Goal: Task Accomplishment & Management: Use online tool/utility

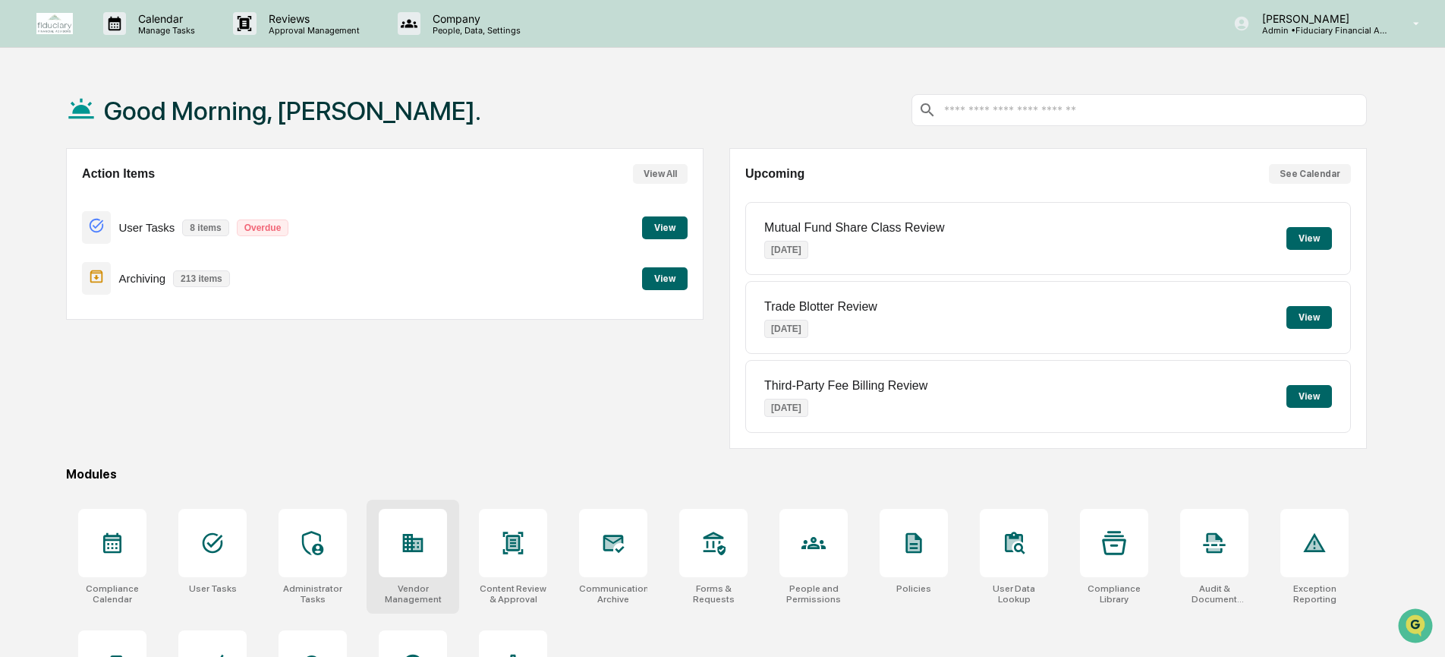
click at [450, 564] on div "Vendor Management" at bounding box center [413, 556] width 93 height 114
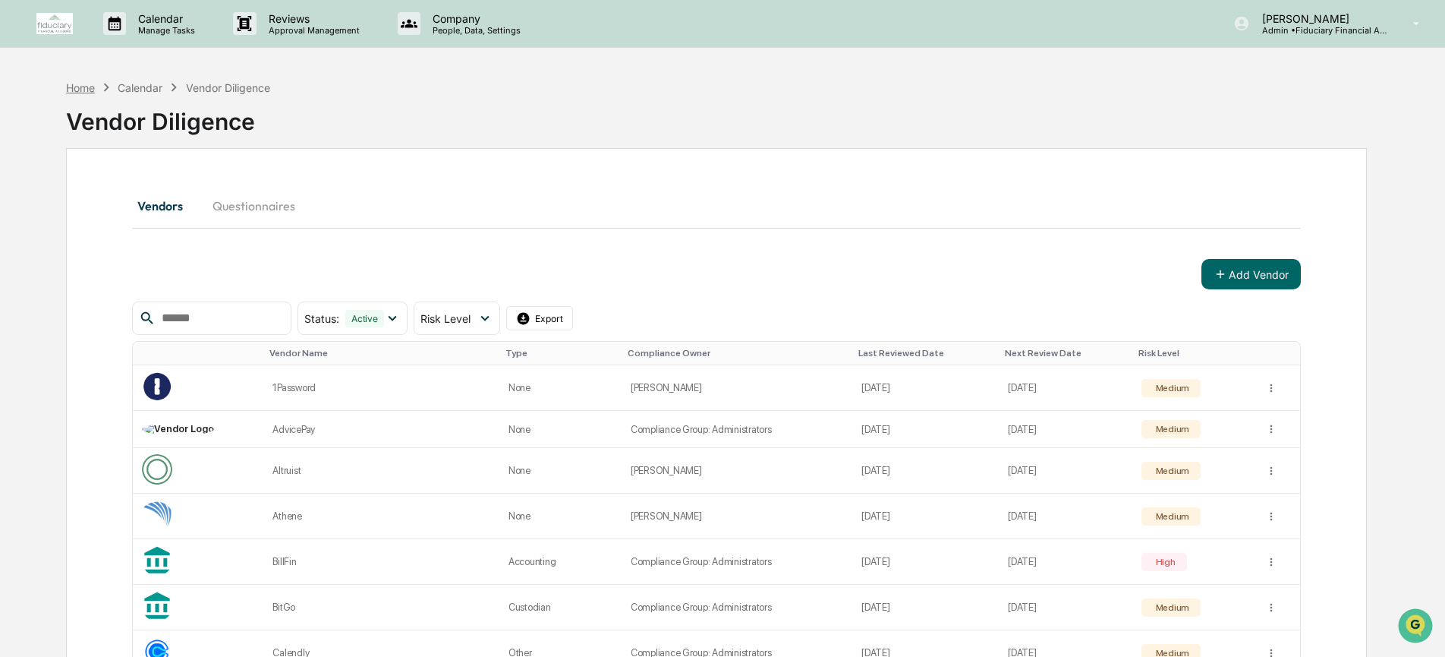
click at [91, 93] on div "Home Calendar Vendor Diligence" at bounding box center [168, 87] width 204 height 17
click at [92, 88] on div "Home" at bounding box center [80, 87] width 29 height 13
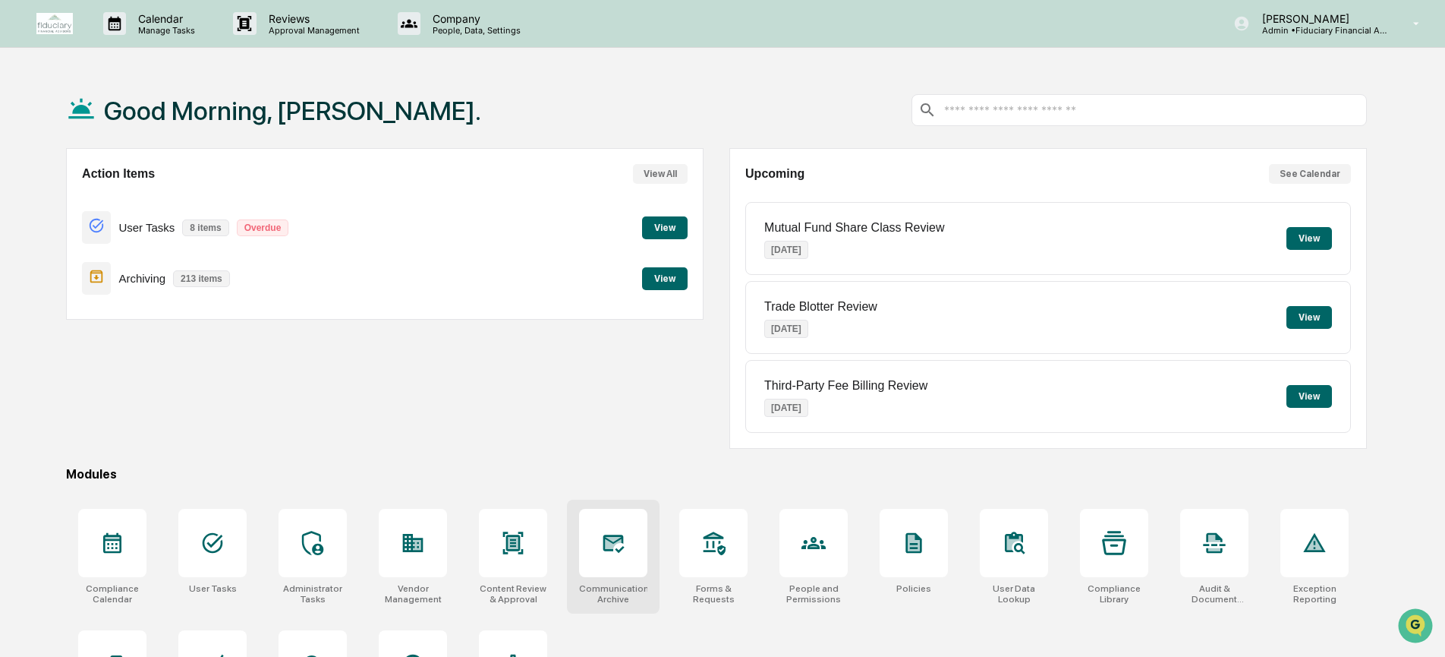
click at [596, 548] on div at bounding box center [613, 543] width 68 height 68
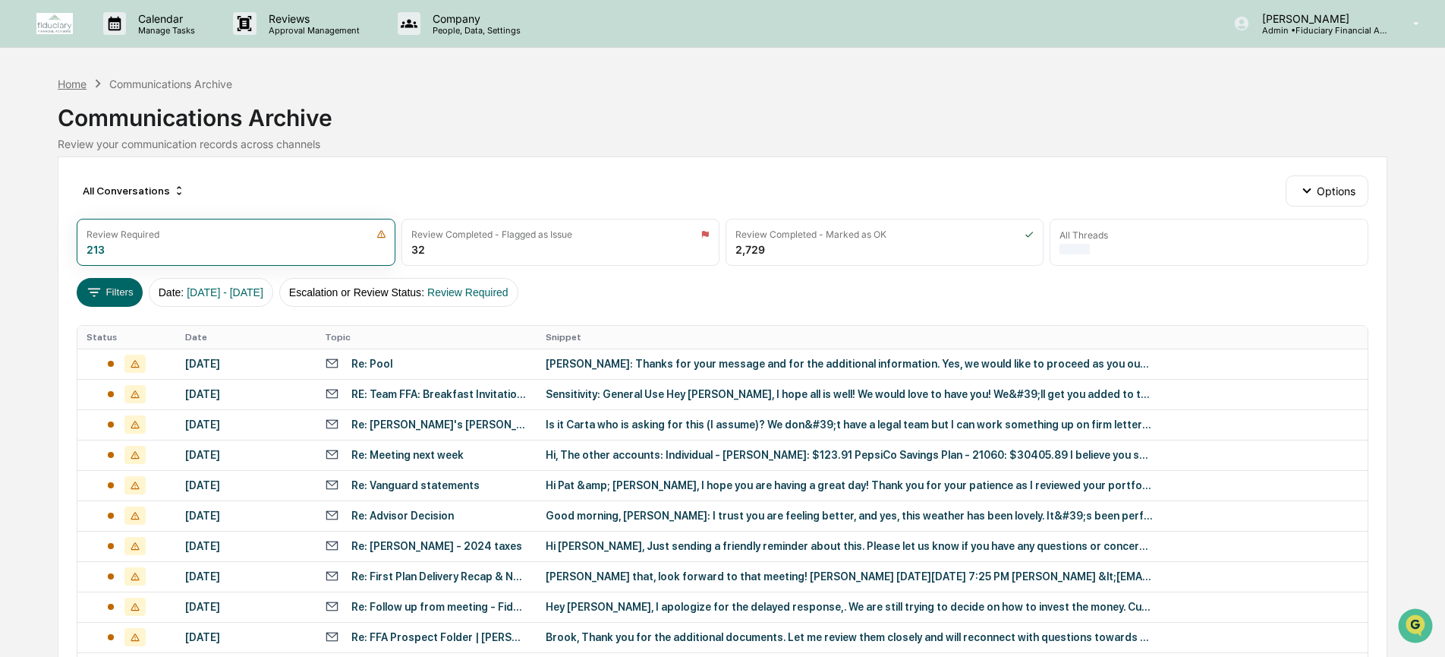
click at [68, 84] on div "Home" at bounding box center [72, 83] width 29 height 13
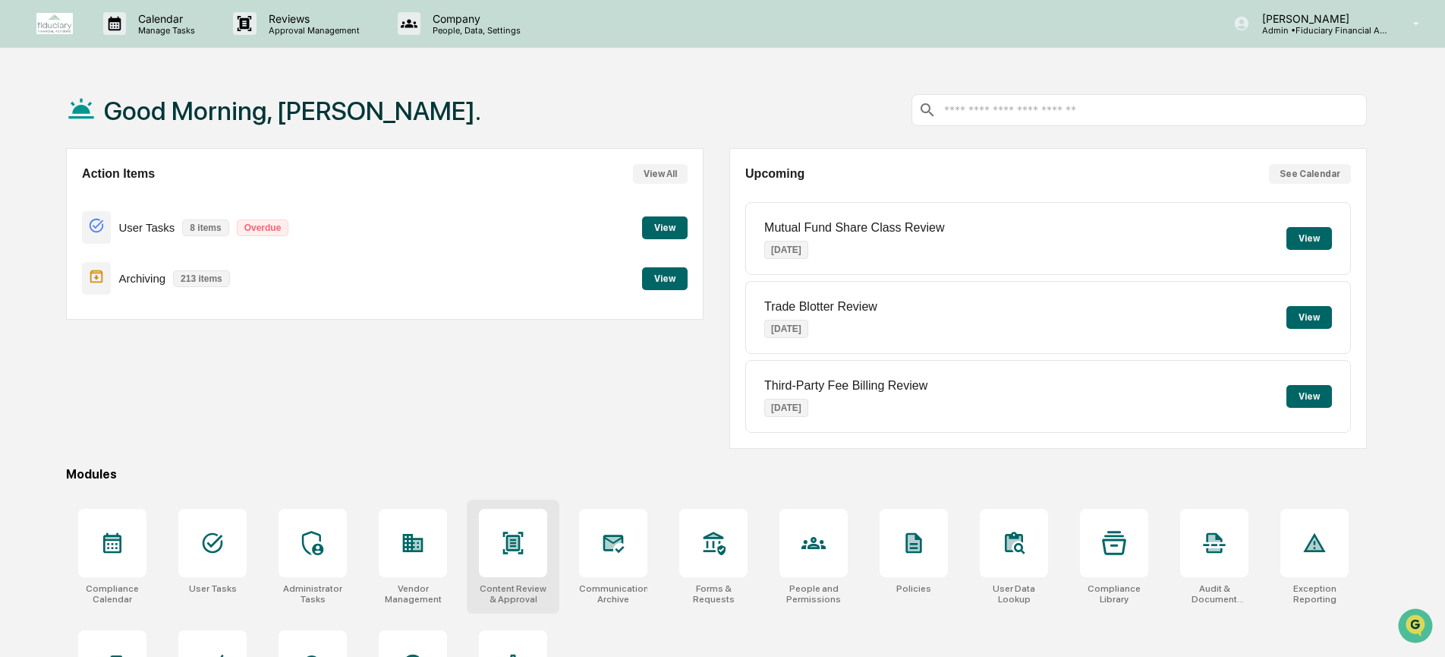
click at [517, 564] on div at bounding box center [513, 543] width 68 height 68
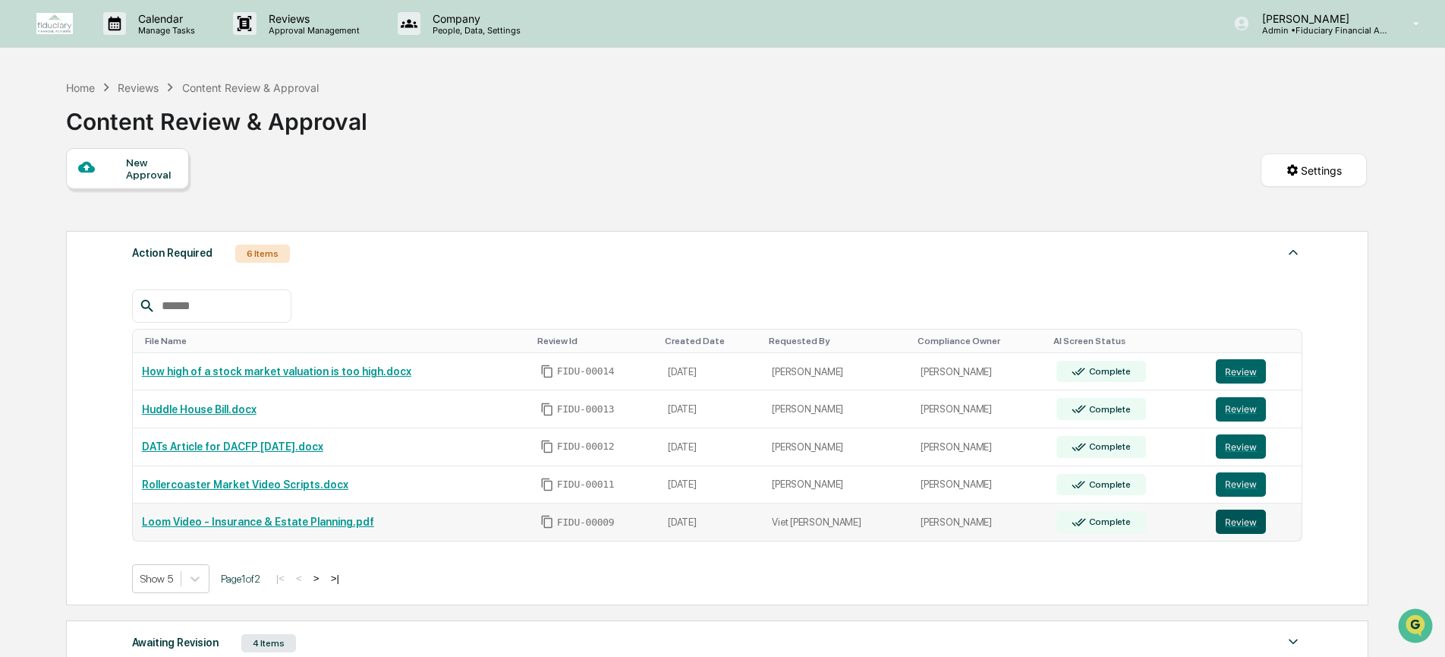
click at [1250, 524] on button "Review" at bounding box center [1241, 521] width 50 height 24
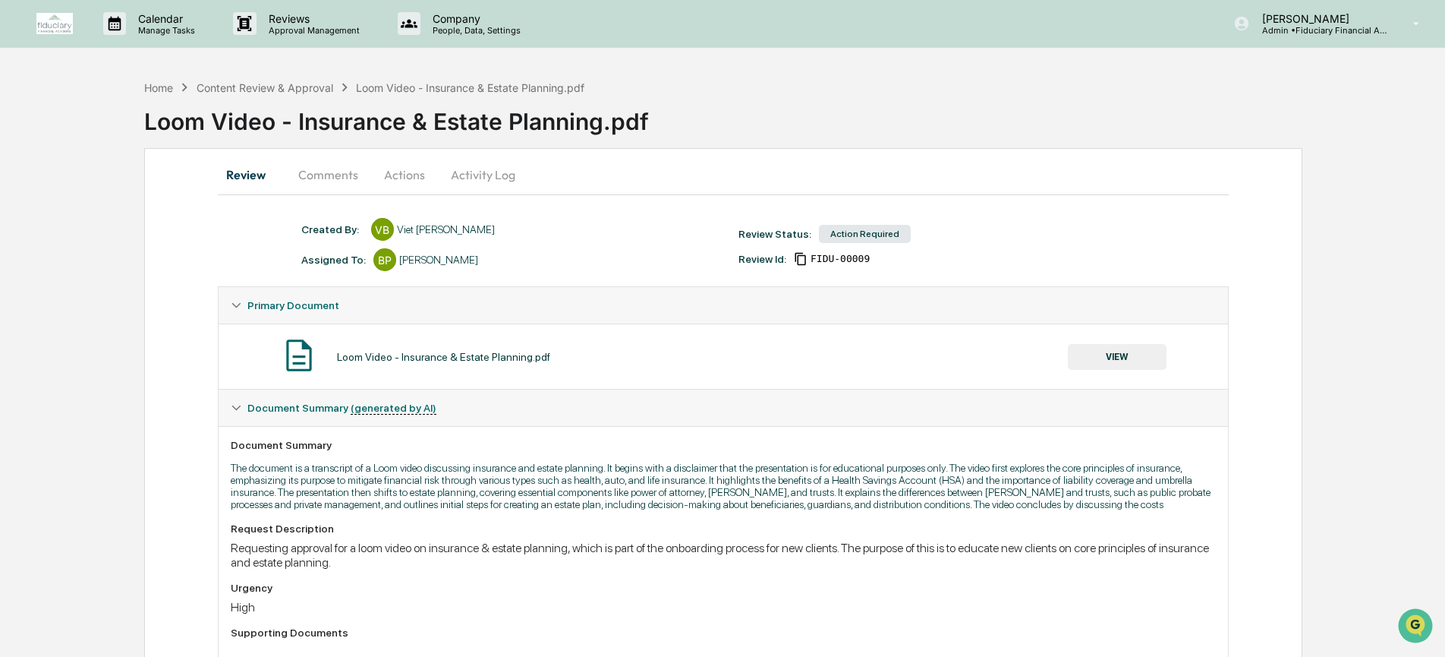
click at [1117, 348] on button "VIEW" at bounding box center [1117, 357] width 99 height 26
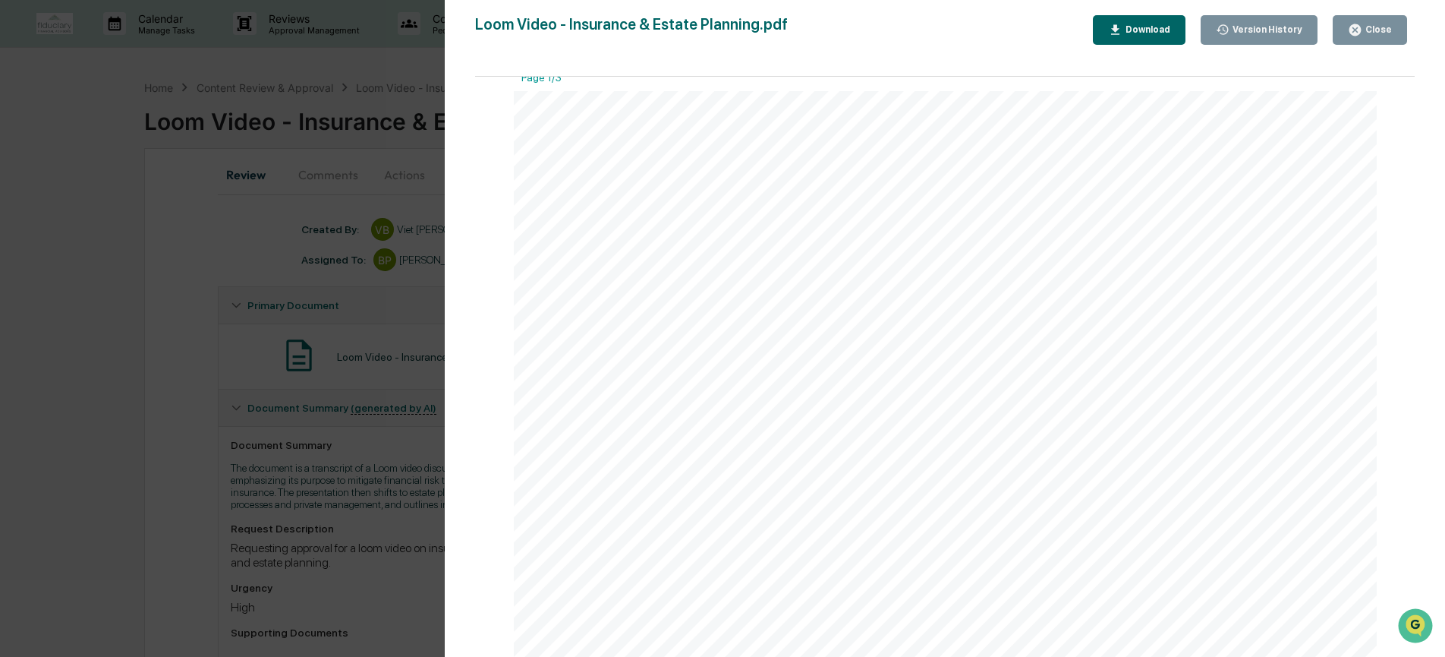
scroll to position [22, 0]
click at [1149, 32] on div "Download" at bounding box center [1147, 29] width 48 height 11
drag, startPoint x: 317, startPoint y: 460, endPoint x: 329, endPoint y: 459, distance: 11.4
click at [318, 460] on div "Version History 09/17/2025, 06:02 PM Viet Bui Loom Video - Insurance & Estate P…" at bounding box center [722, 328] width 1445 height 657
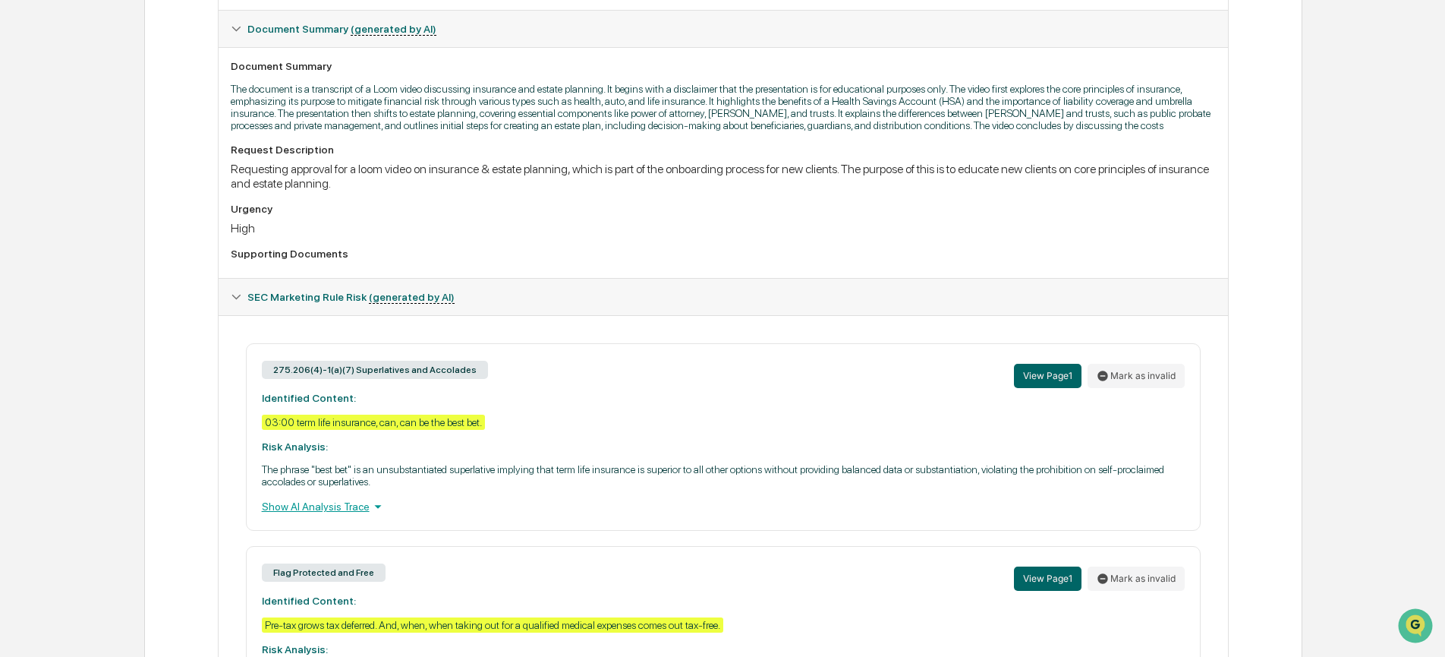
scroll to position [380, 0]
click at [1150, 387] on button "Mark as invalid" at bounding box center [1136, 375] width 97 height 24
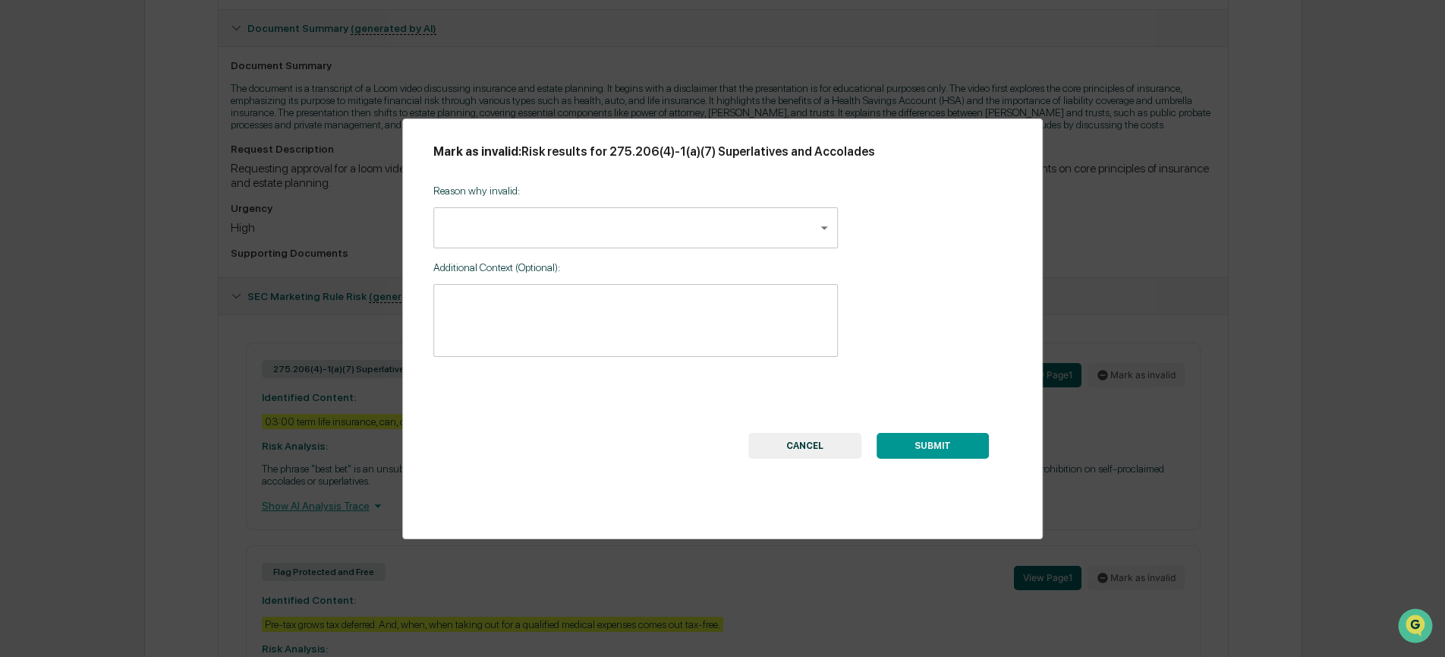
click at [959, 444] on button "SUBMIT" at bounding box center [933, 446] width 112 height 26
click at [688, 213] on body "Calendar Manage Tasks Reviews Approval Management Company People, Data, Setting…" at bounding box center [722, 203] width 1445 height 1167
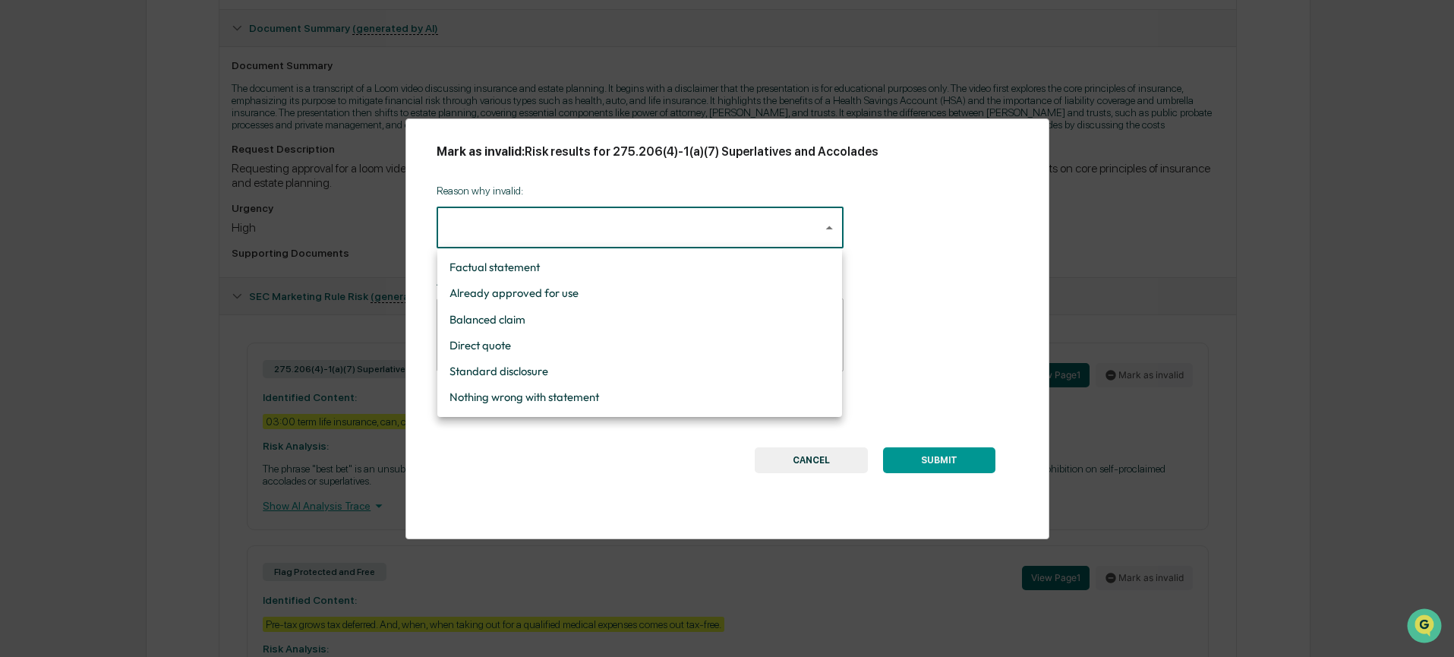
click at [669, 366] on li "Standard disclosure" at bounding box center [639, 371] width 405 height 26
type input "**********"
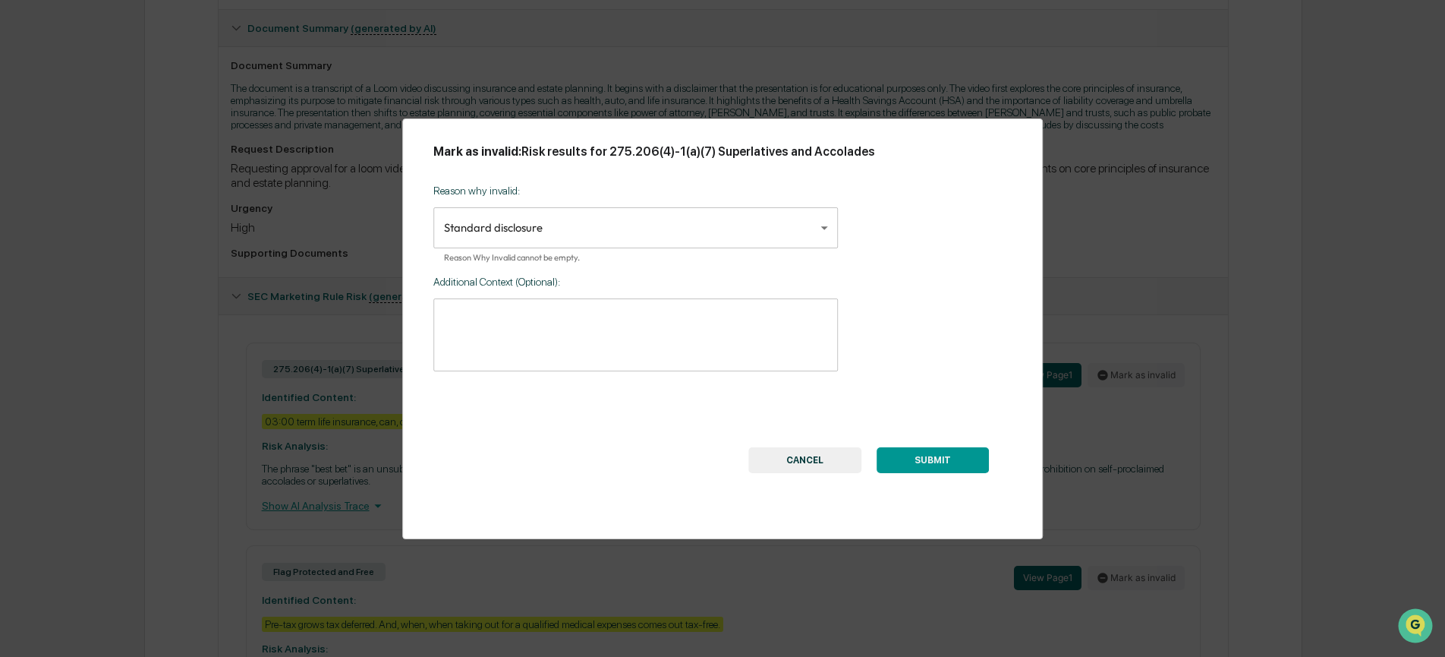
click at [918, 467] on button "SUBMIT" at bounding box center [933, 460] width 112 height 26
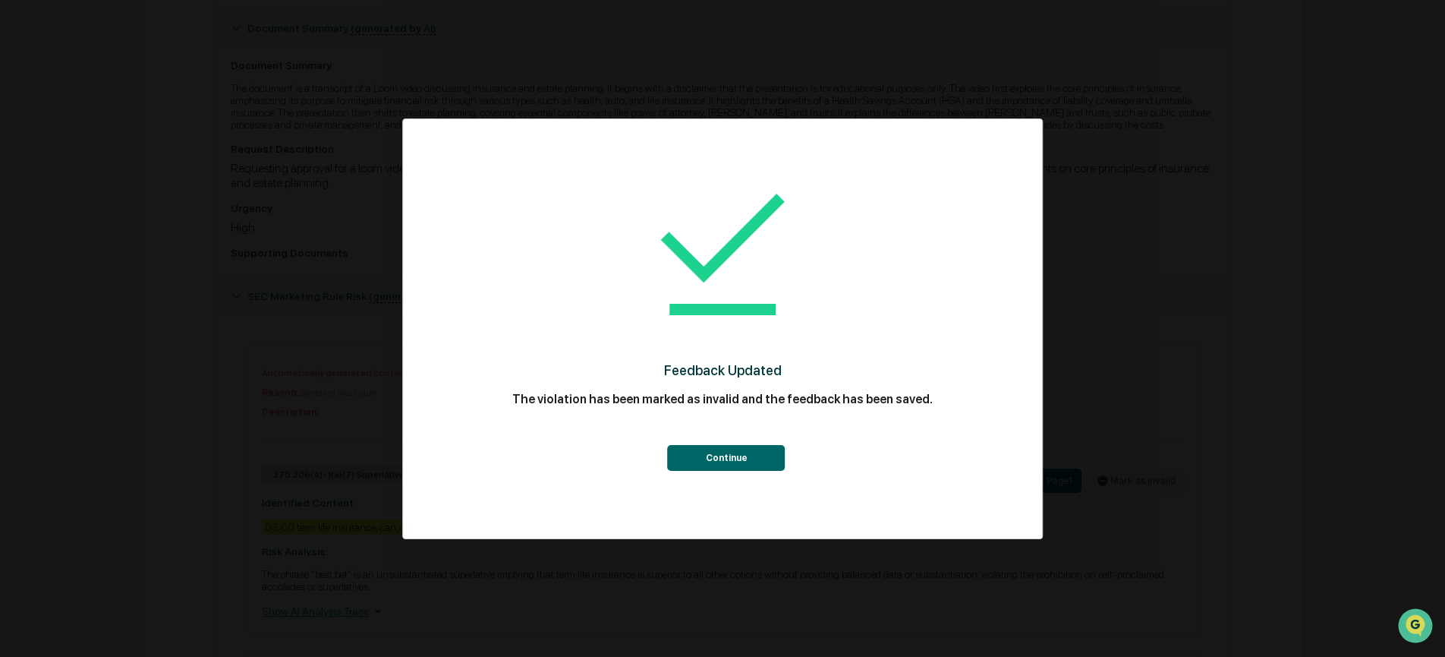
click at [766, 457] on button "Continue" at bounding box center [727, 458] width 118 height 26
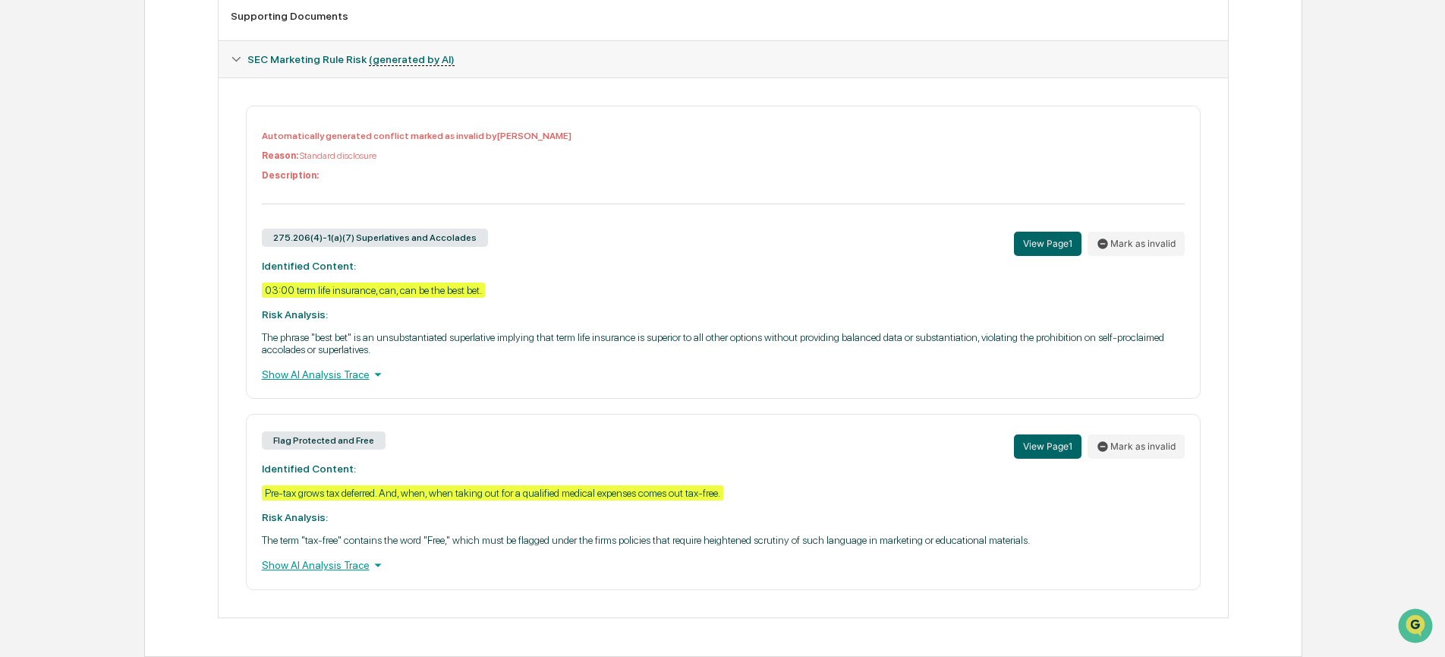
scroll to position [647, 0]
click at [1154, 443] on button "Mark as invalid" at bounding box center [1136, 446] width 97 height 24
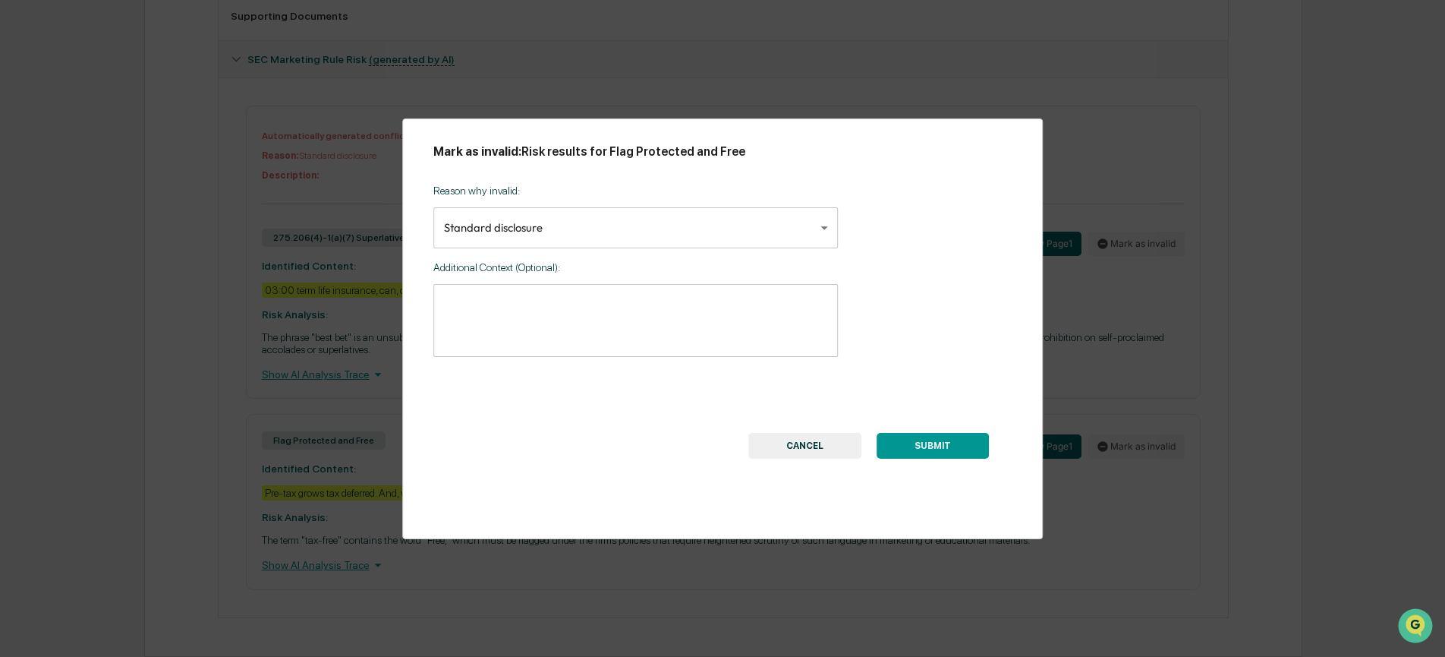
click at [732, 228] on body "Calendar Manage Tasks Reviews Approval Management Company People, Data, Setting…" at bounding box center [722, 20] width 1445 height 1273
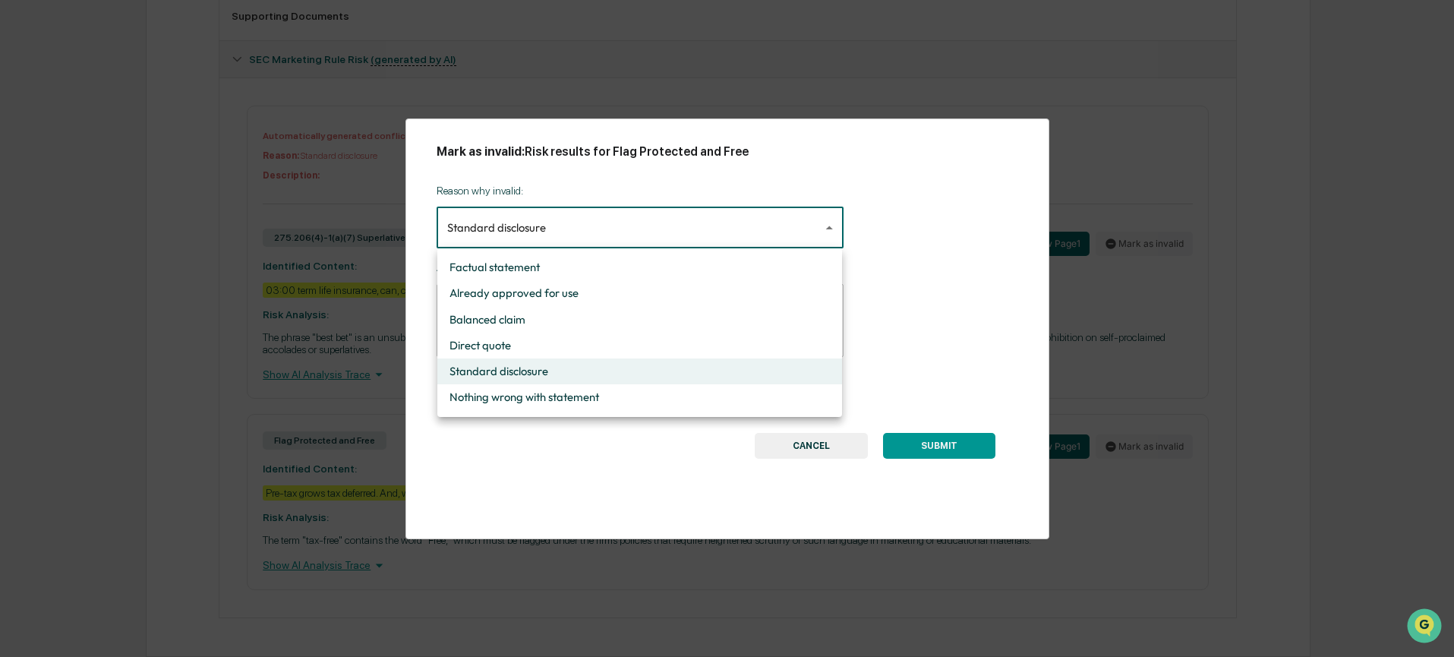
click at [587, 273] on li "Factual statement" at bounding box center [639, 267] width 405 height 26
type input "**********"
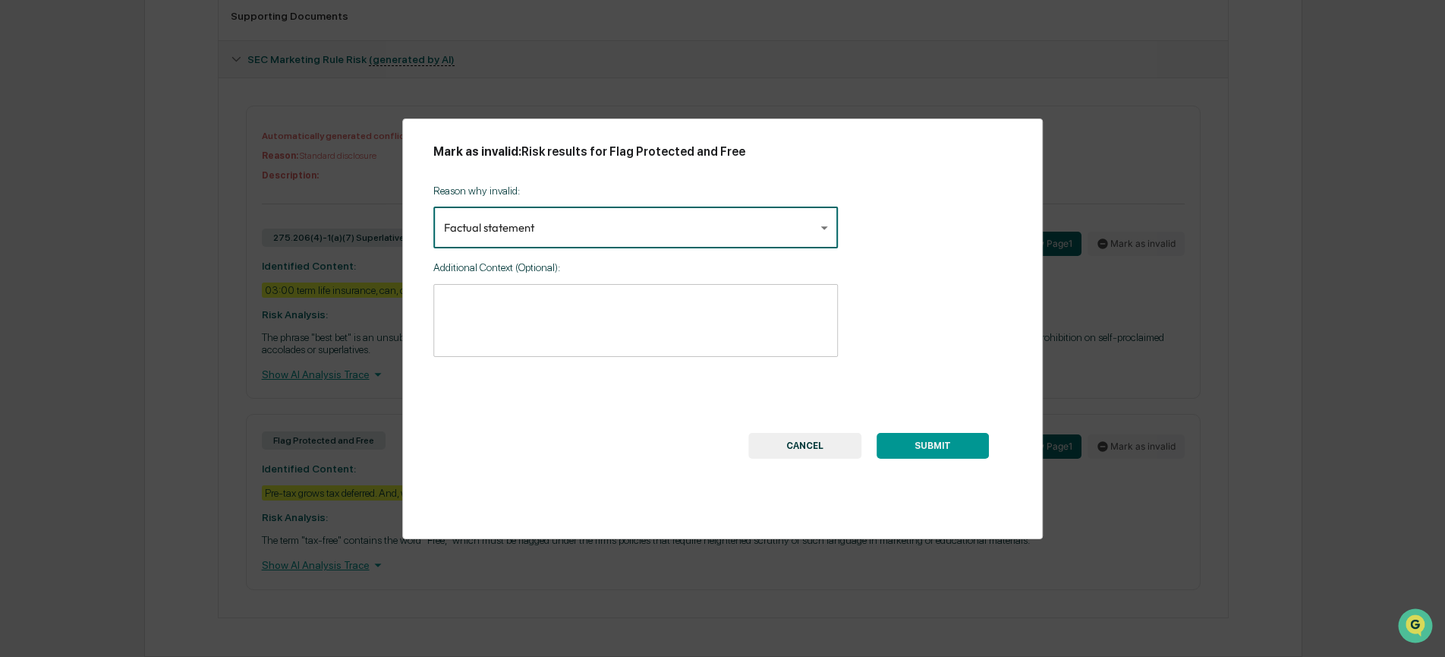
click at [897, 449] on button "SUBMIT" at bounding box center [933, 446] width 112 height 26
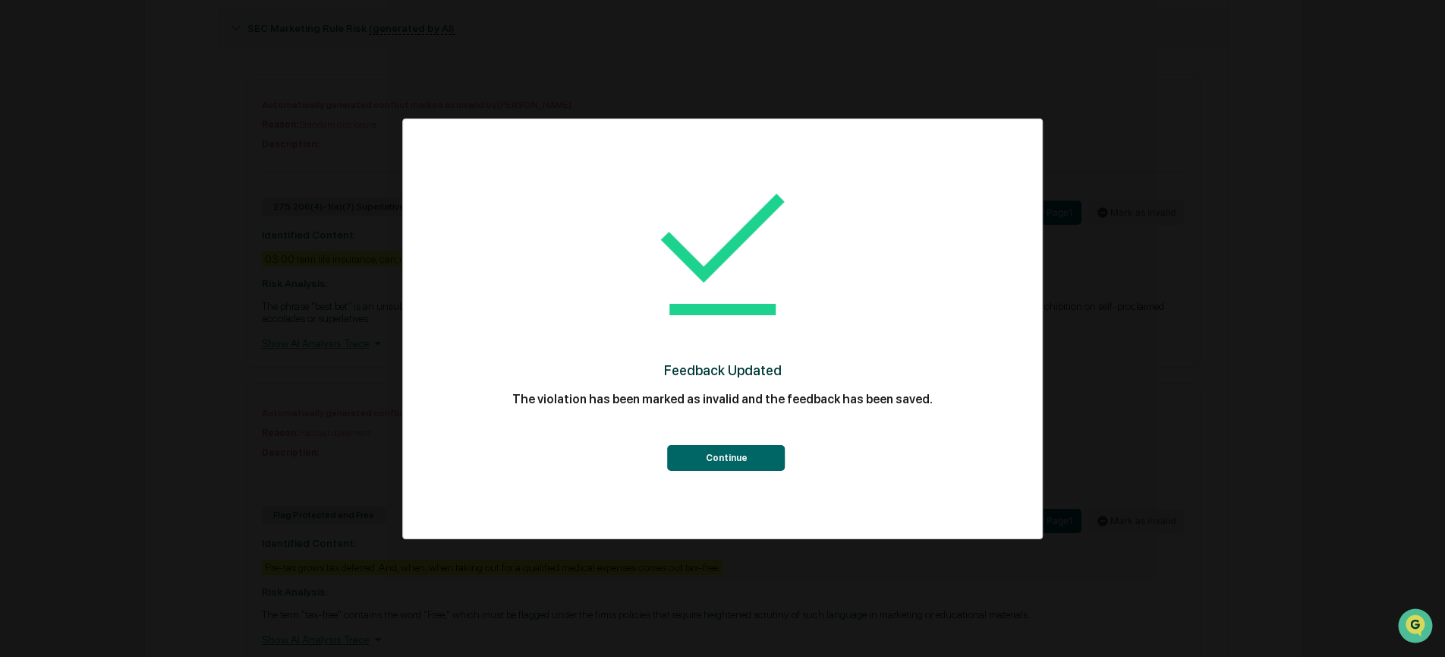
click at [742, 449] on button "Continue" at bounding box center [727, 458] width 118 height 26
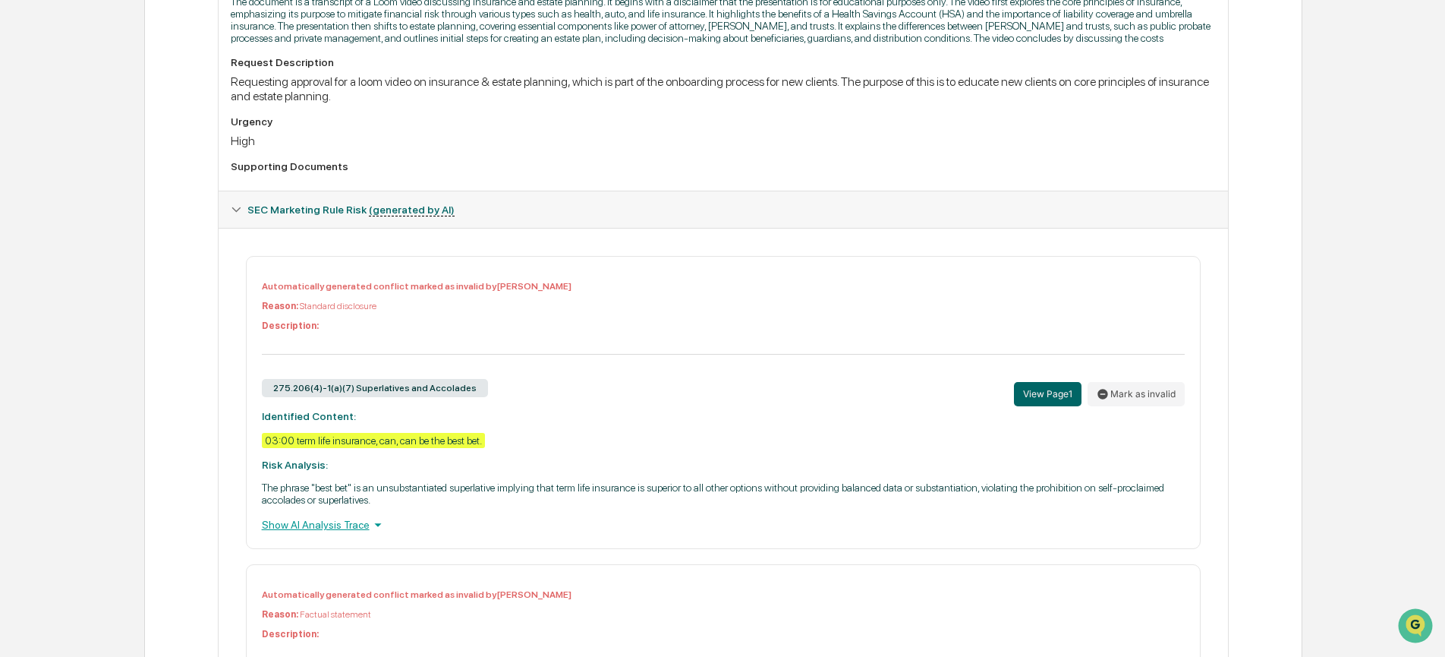
scroll to position [0, 0]
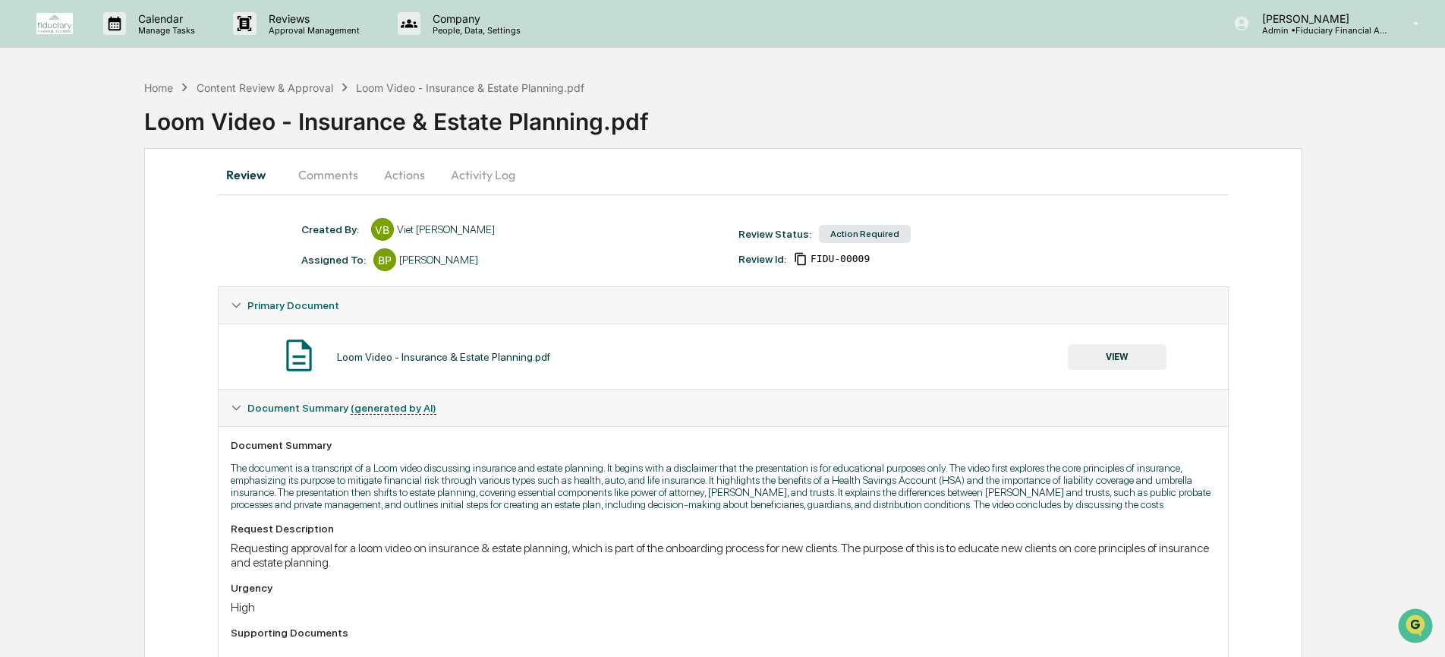
click at [393, 176] on button "Actions" at bounding box center [404, 174] width 68 height 36
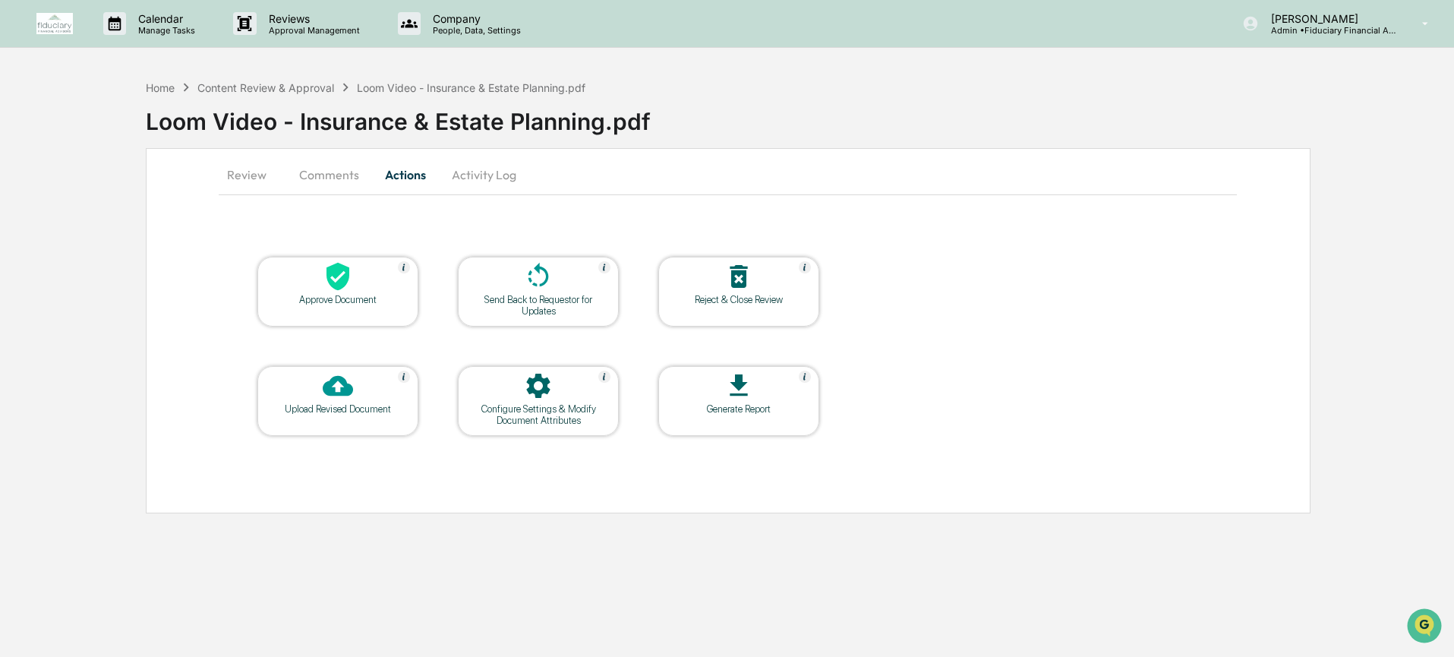
click at [374, 274] on div at bounding box center [338, 277] width 152 height 33
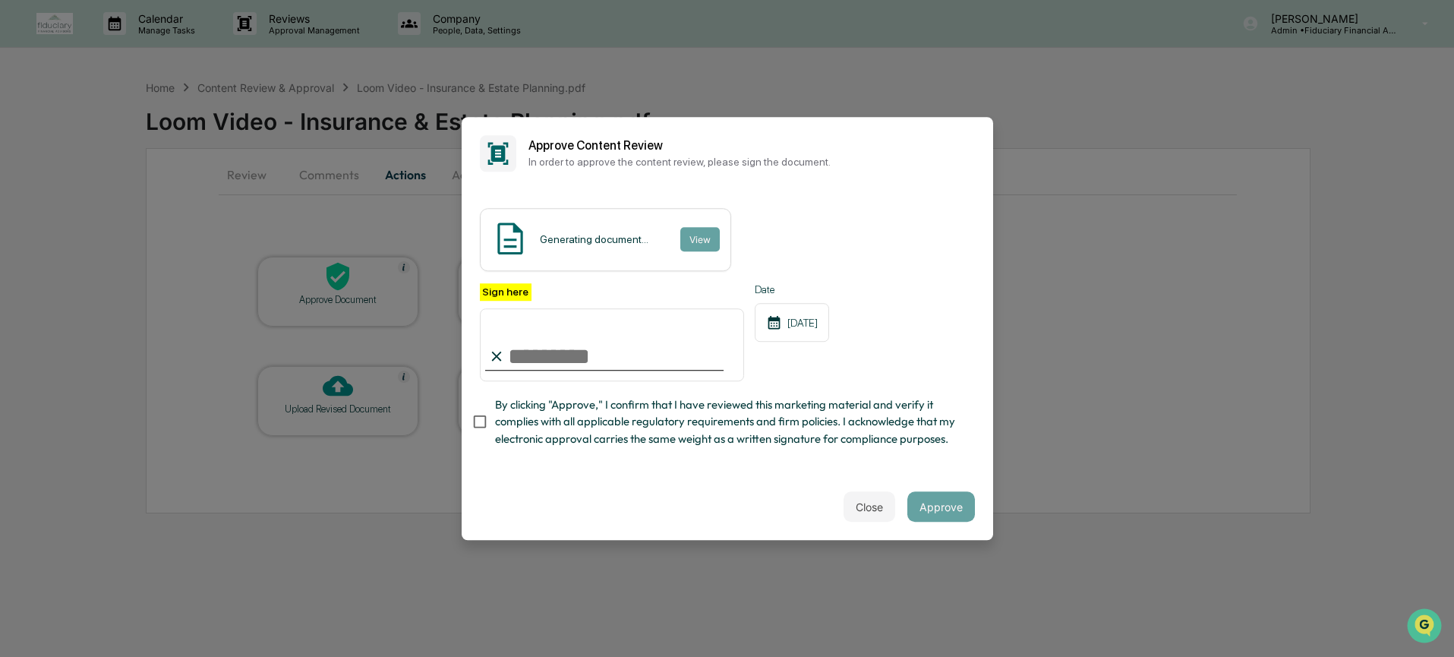
click at [564, 348] on input "Sign here" at bounding box center [612, 344] width 265 height 73
type input "**********"
click at [562, 435] on span "By clicking "Approve," I confirm that I have reviewed this marketing material a…" at bounding box center [729, 421] width 468 height 51
click at [939, 511] on button "Approve" at bounding box center [941, 506] width 68 height 30
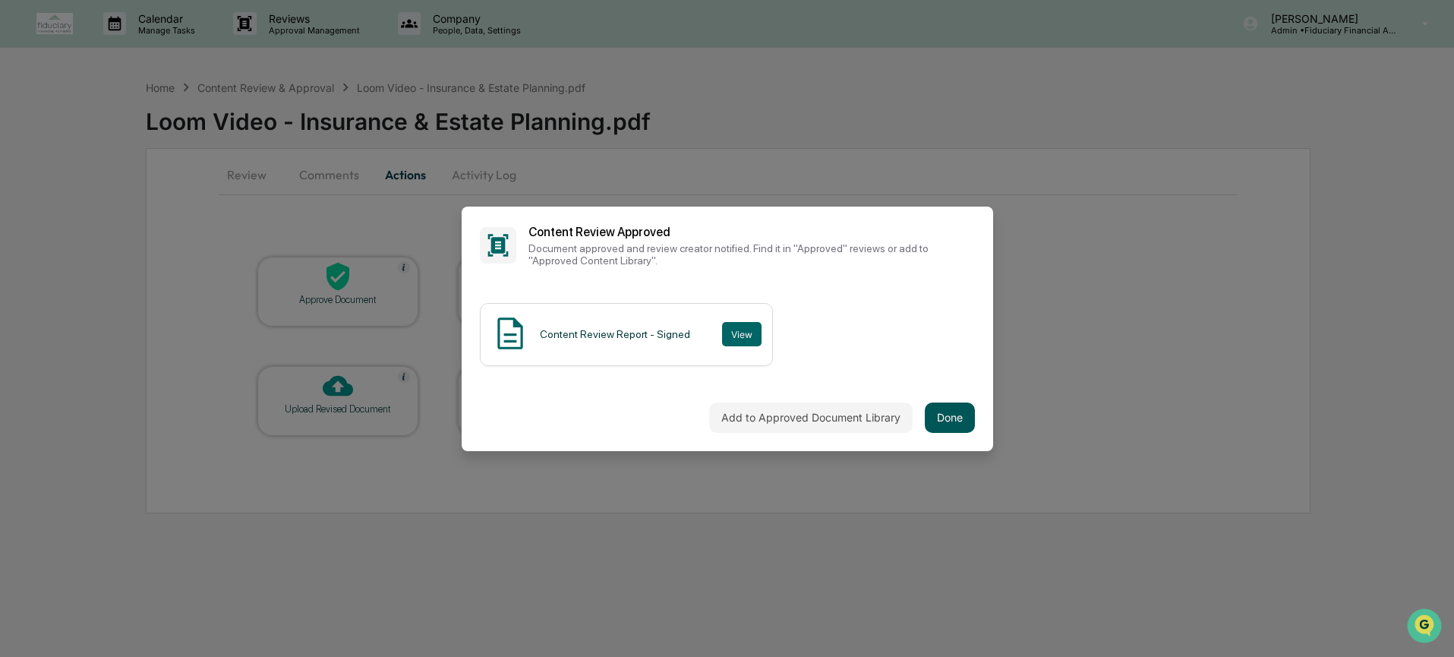
click at [953, 426] on button "Done" at bounding box center [949, 417] width 50 height 30
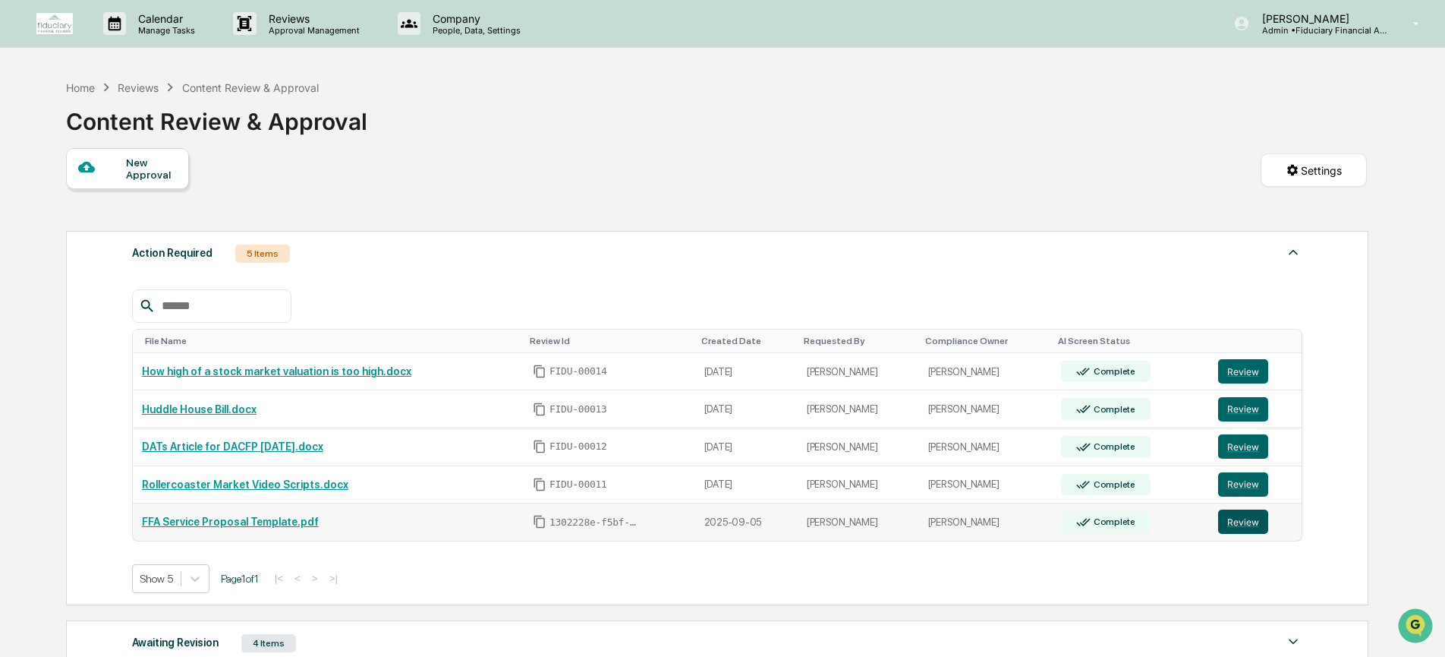
click at [1259, 526] on button "Review" at bounding box center [1243, 521] width 50 height 24
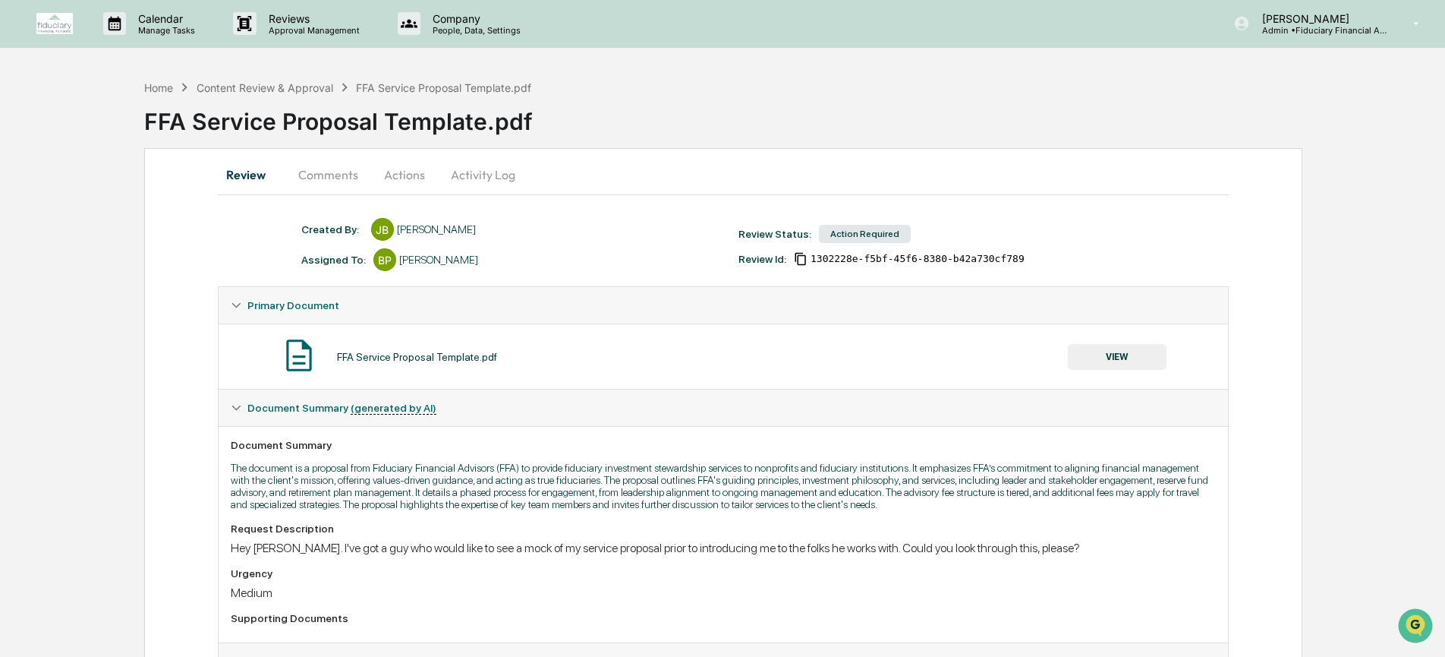
click at [1121, 359] on button "VIEW" at bounding box center [1117, 357] width 99 height 26
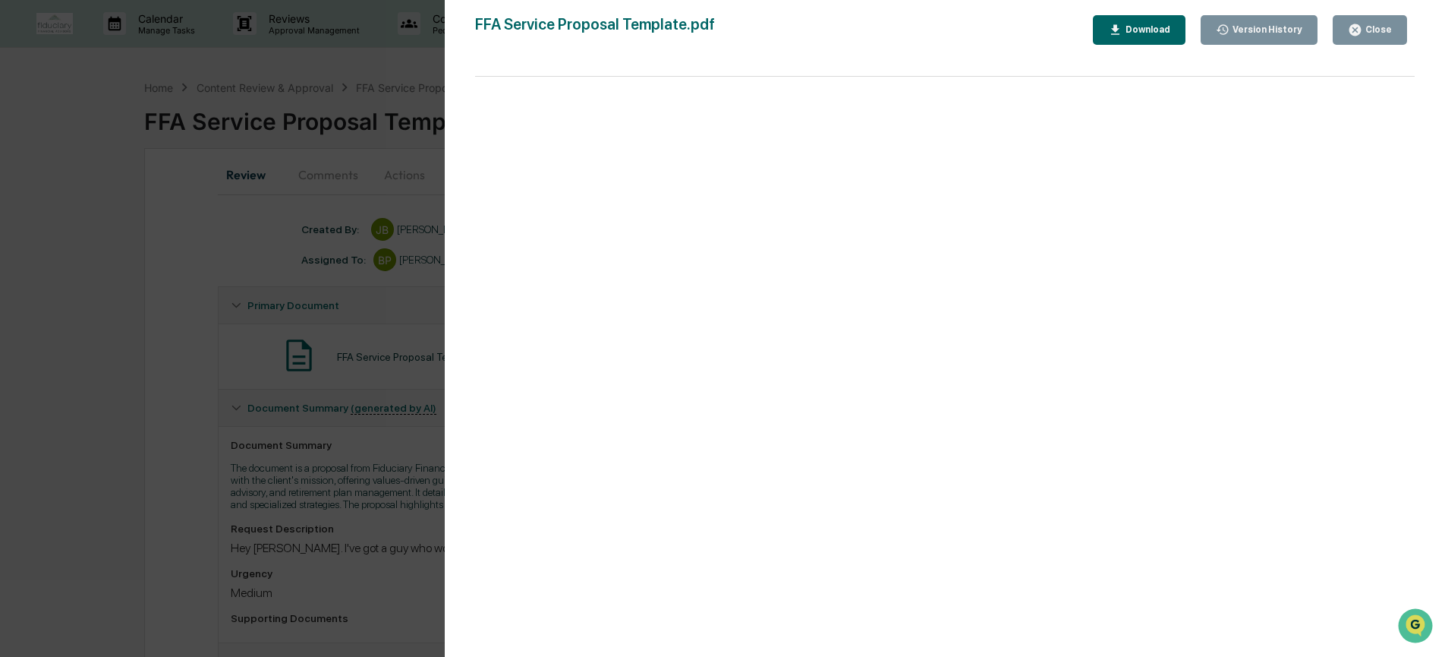
click at [1139, 26] on div "Download" at bounding box center [1147, 29] width 48 height 11
